Goal: Ask a question

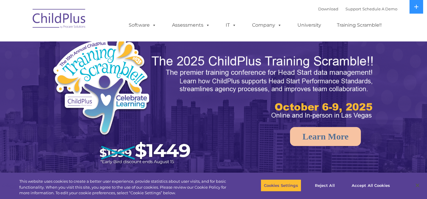
select select "MEDIUM"
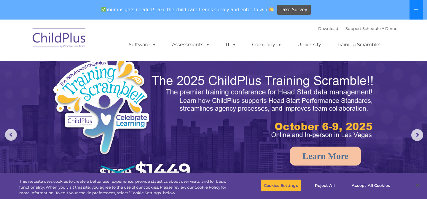
click at [411, 12] on button at bounding box center [416, 10] width 14 height 20
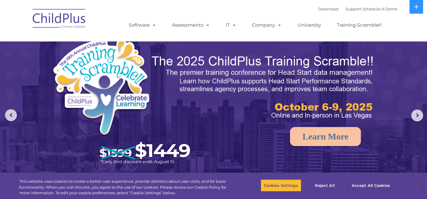
click at [409, 15] on nav "Download Support | Schedule A Demo  MENU MENU Software ChildPlus: The original…" at bounding box center [213, 20] width 427 height 41
click at [411, 8] on button at bounding box center [416, 7] width 14 height 14
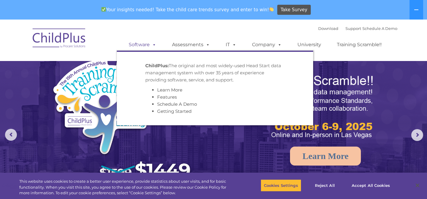
click at [151, 46] on span at bounding box center [153, 45] width 7 height 6
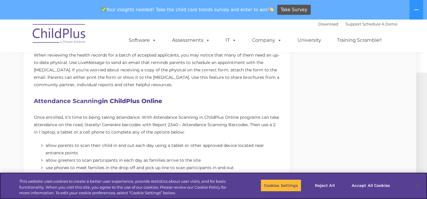
scroll to position [388, 11]
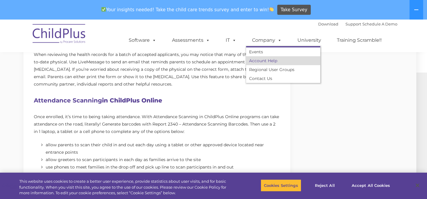
click at [273, 60] on link "Account Help" at bounding box center [283, 60] width 74 height 9
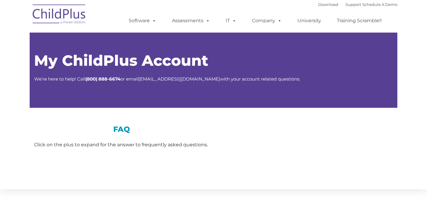
type input ""
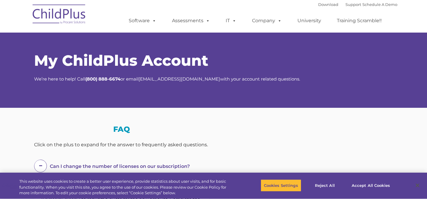
scroll to position [52, 0]
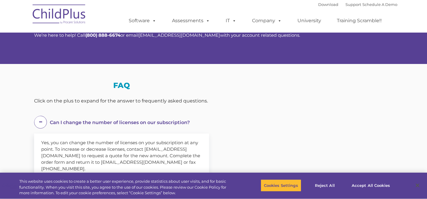
select select "MEDIUM"
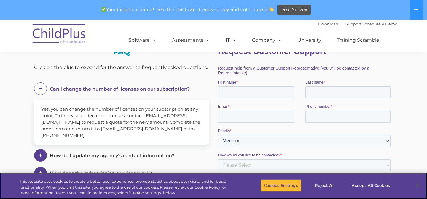
scroll to position [95, 0]
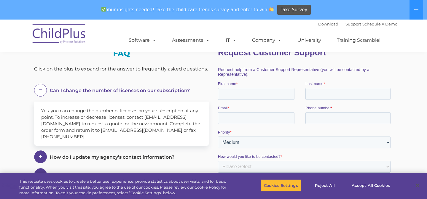
click at [76, 88] on span "Can I change the number of licenses on our subscription?" at bounding box center [120, 91] width 140 height 6
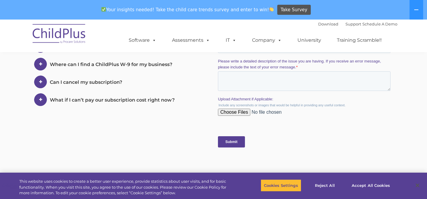
scroll to position [260, 0]
